Goal: Information Seeking & Learning: Learn about a topic

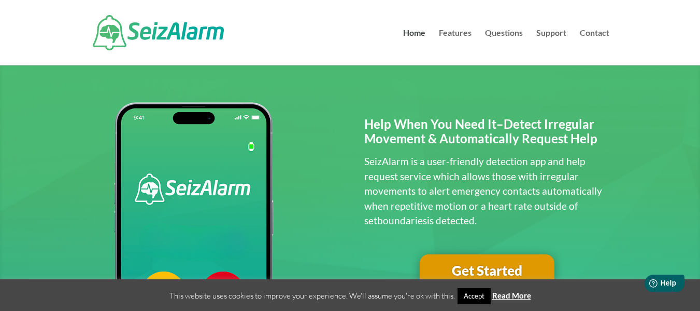
click at [472, 294] on link "Accept" at bounding box center [474, 296] width 33 height 16
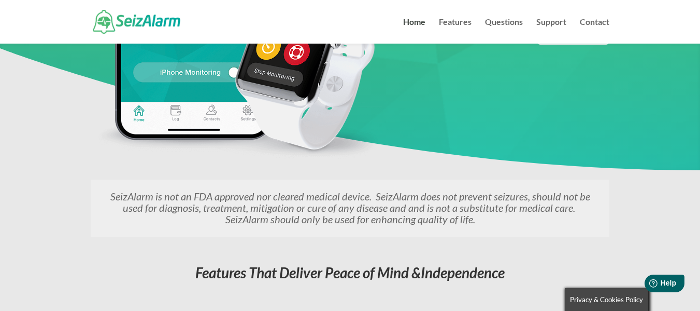
scroll to position [543, 0]
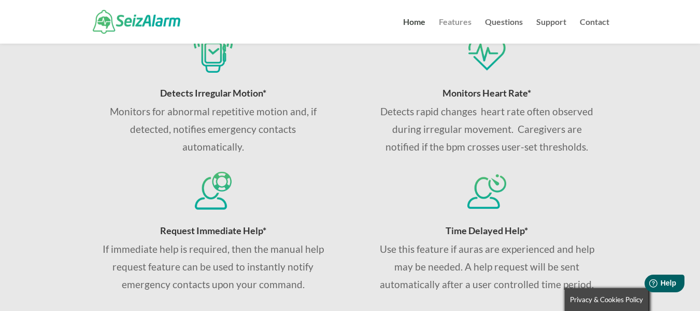
click at [452, 21] on link "Features" at bounding box center [455, 30] width 33 height 25
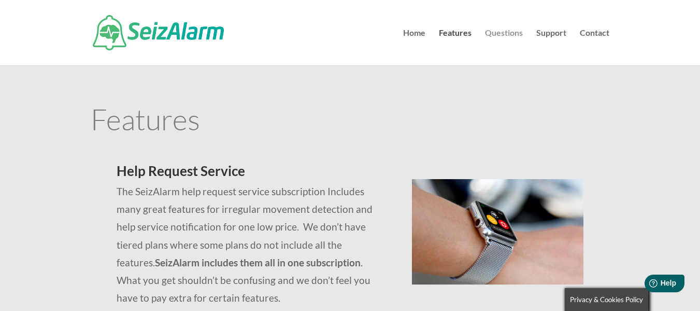
click at [506, 30] on link "Questions" at bounding box center [504, 47] width 38 height 36
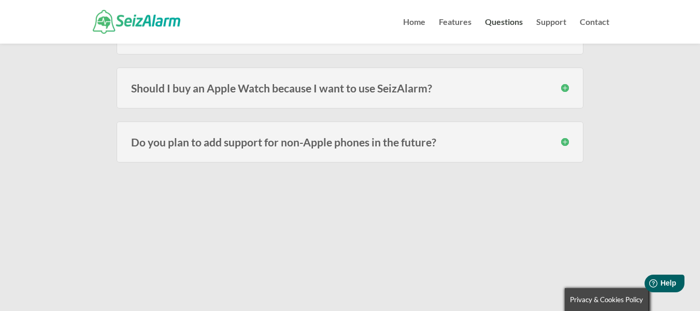
scroll to position [1446, 0]
